Goal: Task Accomplishment & Management: Manage account settings

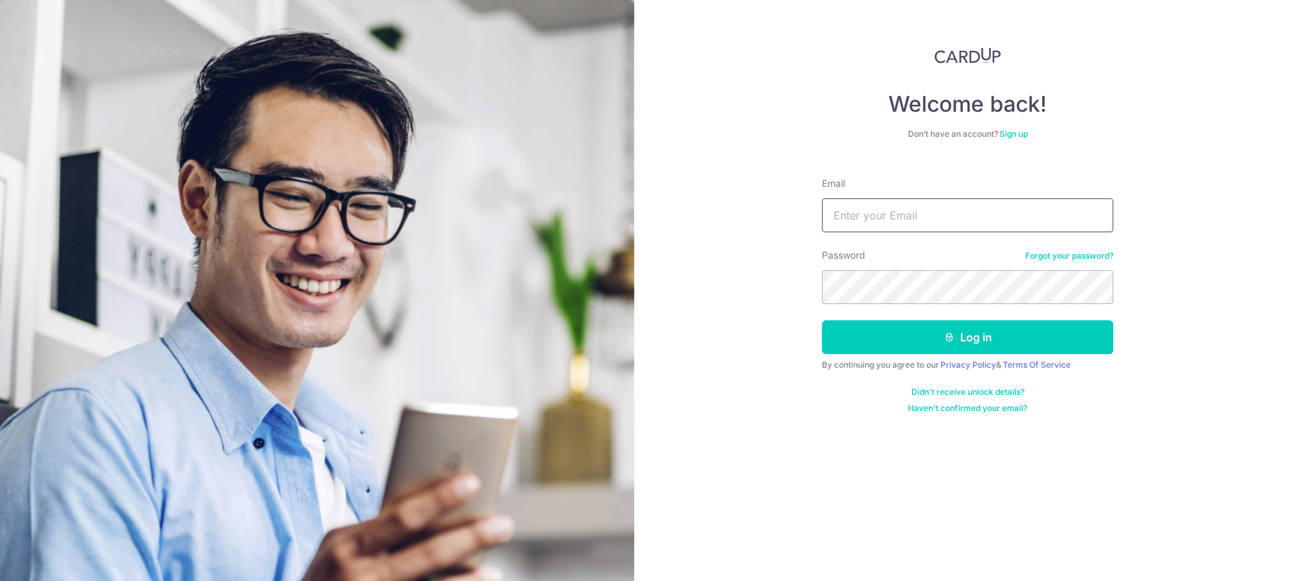
click at [880, 219] on input "Email" at bounding box center [967, 216] width 291 height 34
type input "[EMAIL_ADDRESS][DOMAIN_NAME]"
click at [973, 326] on button "Log in" at bounding box center [967, 337] width 291 height 34
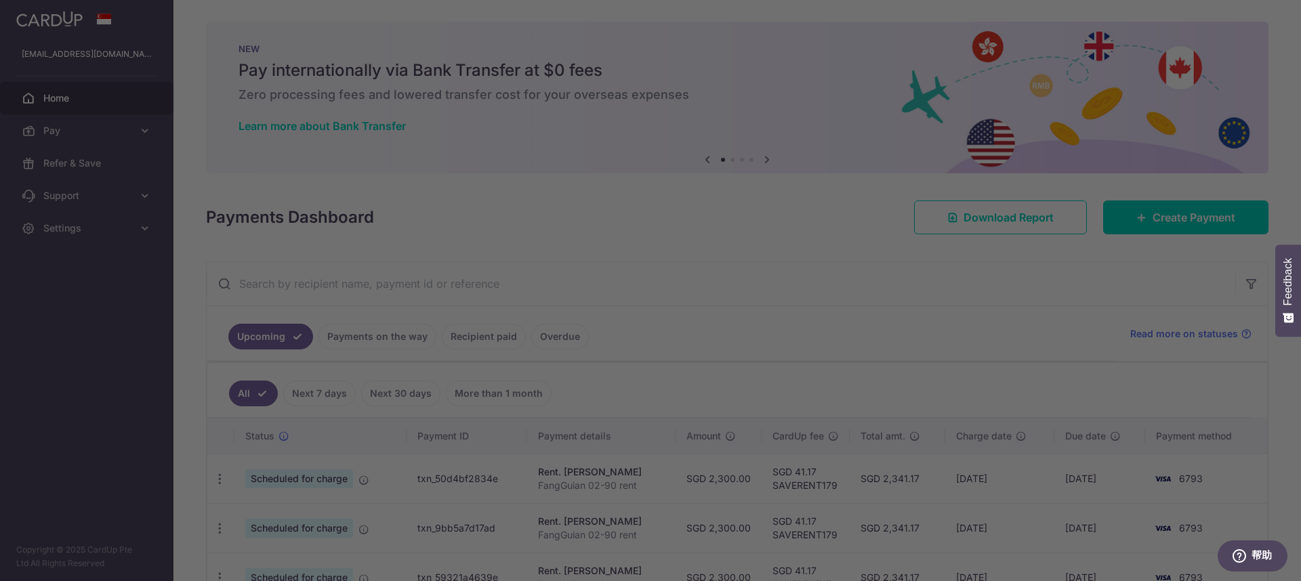
drag, startPoint x: 417, startPoint y: 227, endPoint x: 535, endPoint y: 225, distance: 117.9
click at [421, 226] on div at bounding box center [657, 293] width 1314 height 587
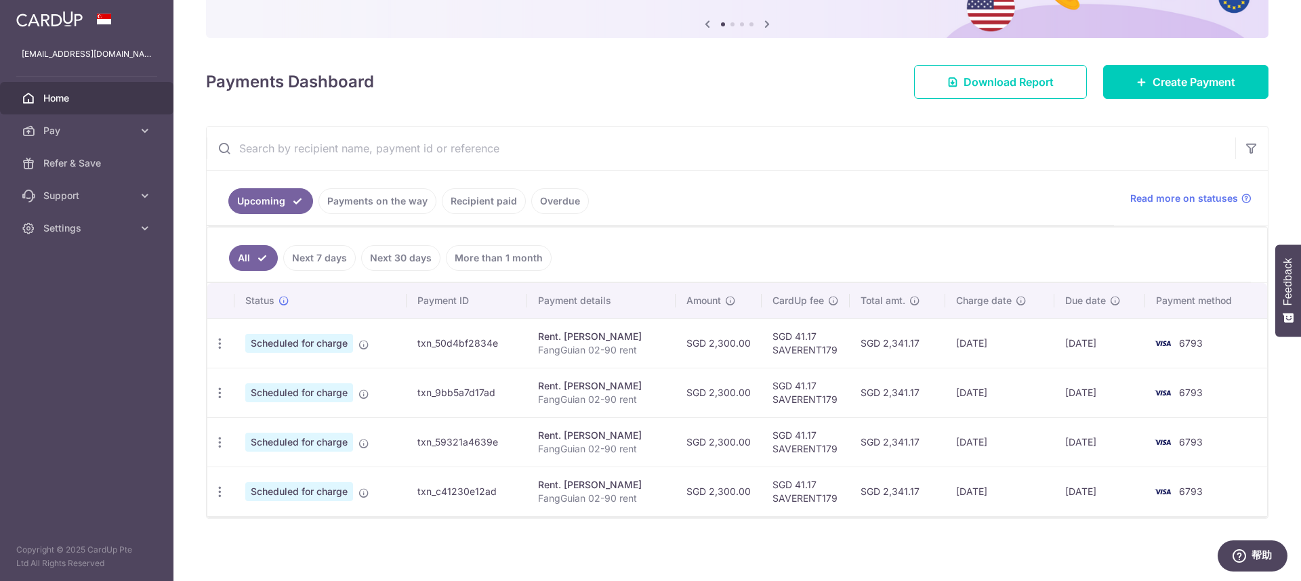
scroll to position [137, 0]
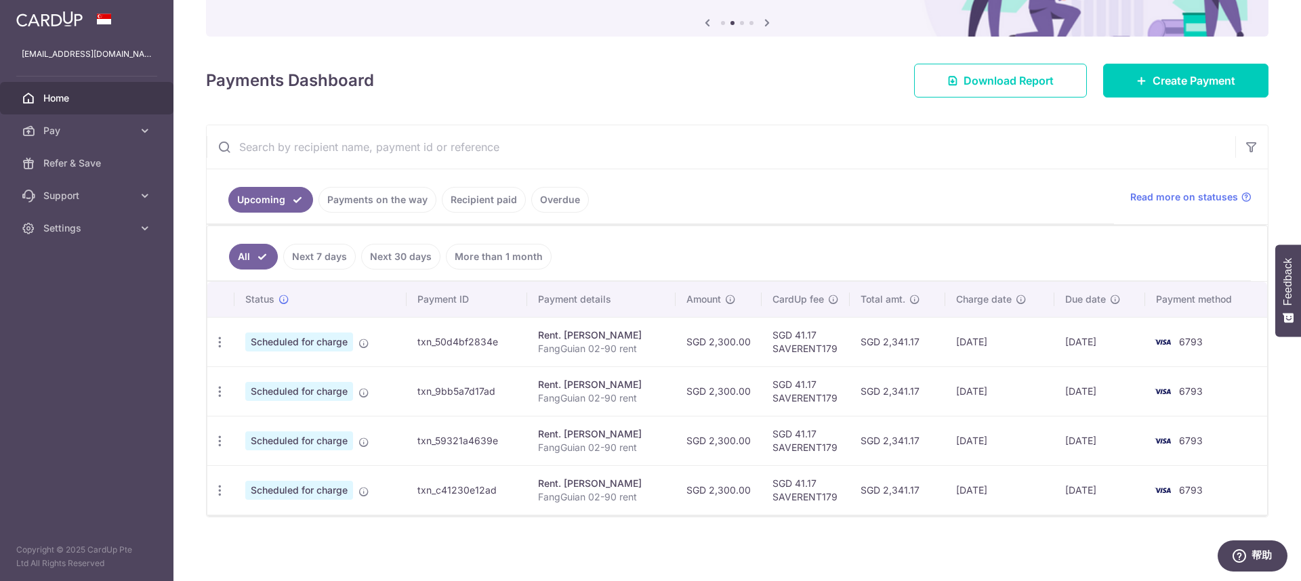
drag, startPoint x: 947, startPoint y: 440, endPoint x: 986, endPoint y: 451, distance: 39.9
click at [995, 451] on td "[DATE]" at bounding box center [999, 440] width 109 height 49
click at [711, 464] on td "SGD 2,300.00" at bounding box center [719, 440] width 86 height 49
